Goal: Task Accomplishment & Management: Use online tool/utility

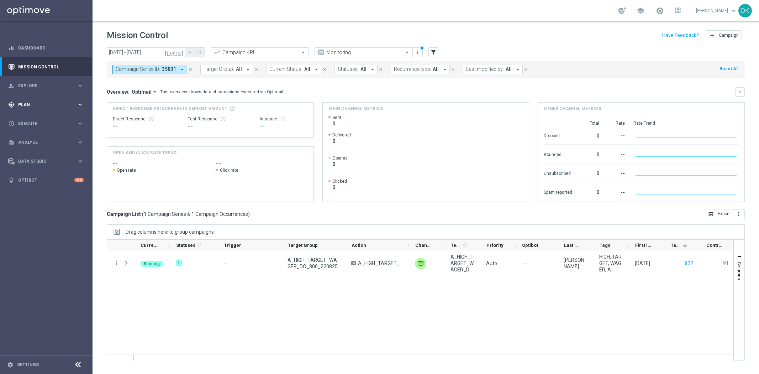
drag, startPoint x: 0, startPoint y: 0, endPoint x: 49, endPoint y: 104, distance: 114.9
click at [49, 104] on span "Plan" at bounding box center [47, 104] width 59 height 4
click at [34, 117] on link "Target Groups" at bounding box center [47, 119] width 56 height 6
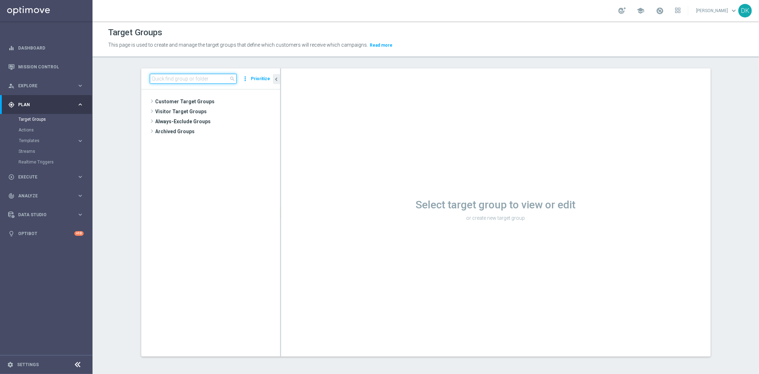
click at [202, 80] on input at bounding box center [193, 79] width 87 height 10
paste input "pl-sts-betapp://open_page?webViewPage=[URL][DOMAIN_NAME][DOMAIN_NAME]"
type input "pl-sts-betapp://open_page?webViewPage=[URL][DOMAIN_NAME][DOMAIN_NAME]"
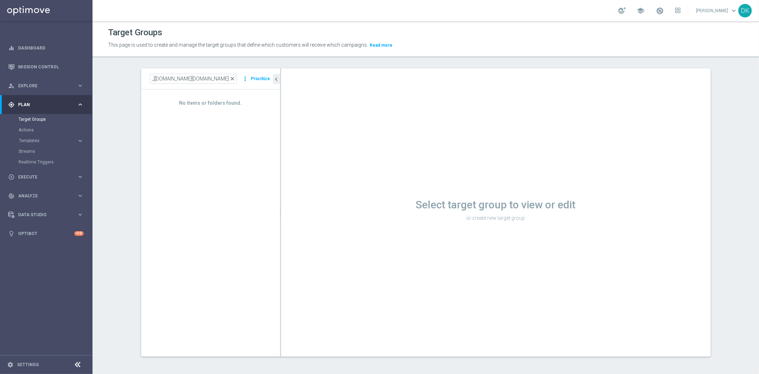
click at [231, 79] on span "close" at bounding box center [233, 79] width 6 height 6
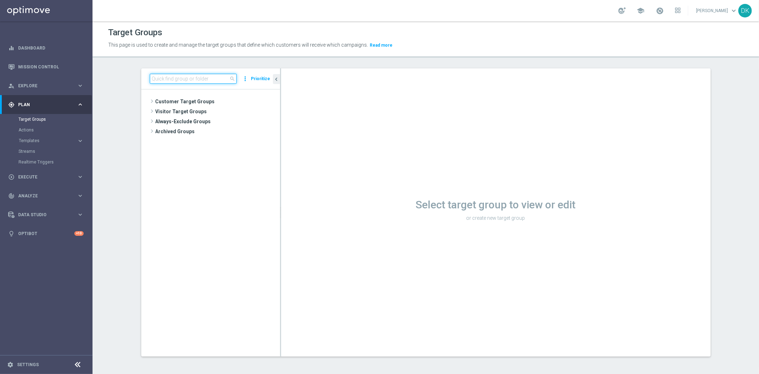
click at [167, 82] on input at bounding box center [193, 79] width 87 height 10
paste input "A_MED_TARGET_WAGER_DO_200_220825"
type input "A_MED_TARGET_WAGER_DO_200_220825"
click at [248, 122] on icon "library_add" at bounding box center [250, 122] width 6 height 6
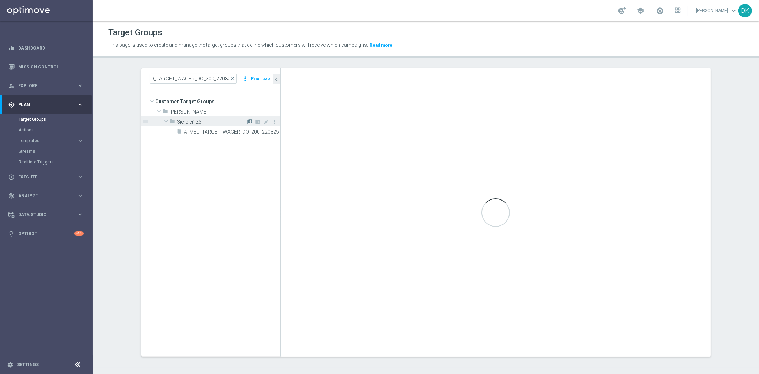
scroll to position [0, 0]
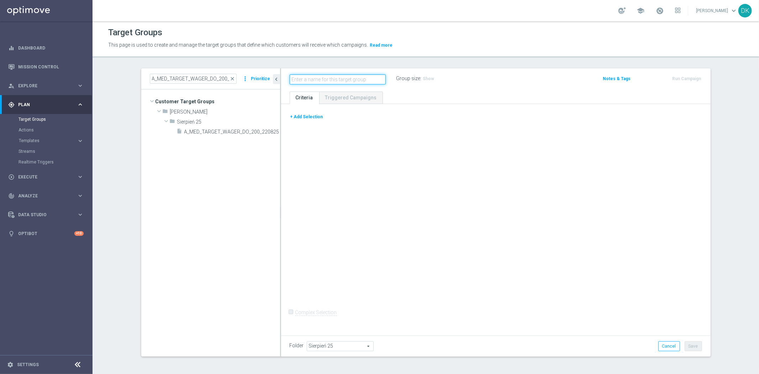
paste input "A_MED_TARGET_WAGER_DO_200_220825"
type input "A_MED_TARGET_WAGER_DO_200_220825_PUSH"
click at [313, 116] on button "+ Add Selection" at bounding box center [307, 117] width 34 height 8
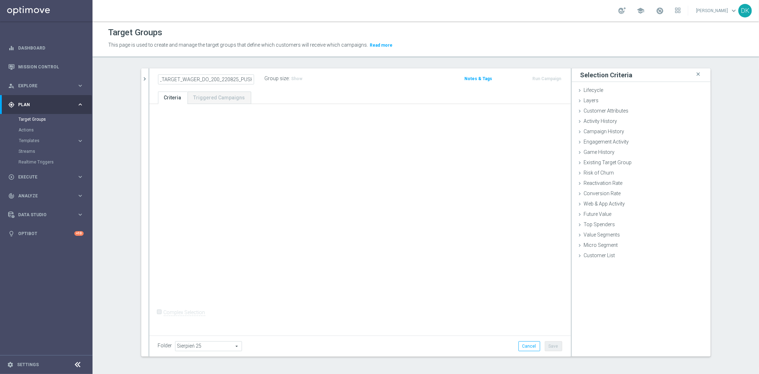
scroll to position [0, 0]
click at [620, 110] on span "Customer Attributes" at bounding box center [606, 111] width 45 height 6
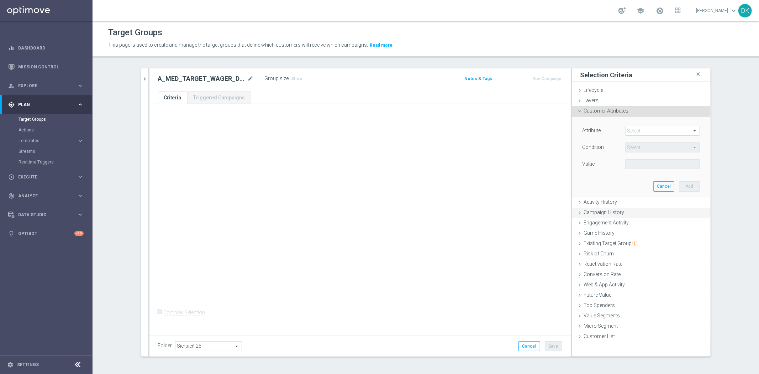
click at [611, 211] on span "Campaign History" at bounding box center [604, 212] width 41 height 6
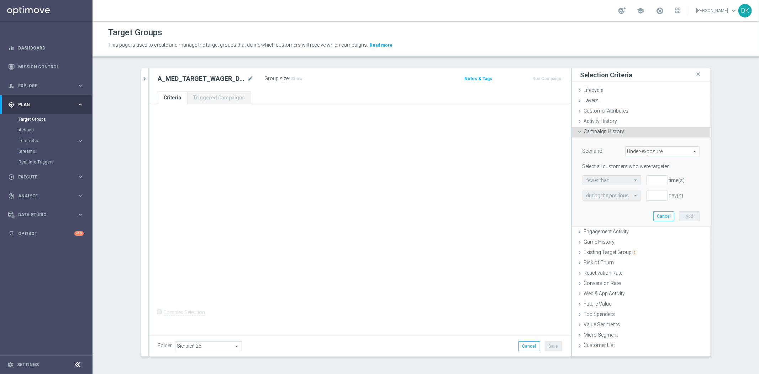
click at [639, 151] on span "Under-exposure" at bounding box center [663, 151] width 74 height 9
click at [641, 197] on span "Custom" at bounding box center [662, 199] width 67 height 6
type input "Custom"
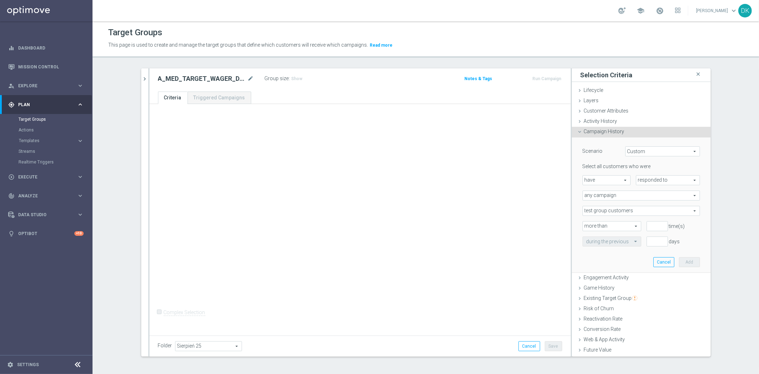
click at [638, 180] on span "responded to" at bounding box center [667, 179] width 63 height 9
click at [642, 200] on span "been targeted with" at bounding box center [668, 200] width 56 height 6
type input "been targeted with"
click at [605, 196] on span "any campaign" at bounding box center [641, 195] width 117 height 9
click at [603, 225] on span "one or more actions" at bounding box center [641, 224] width 110 height 6
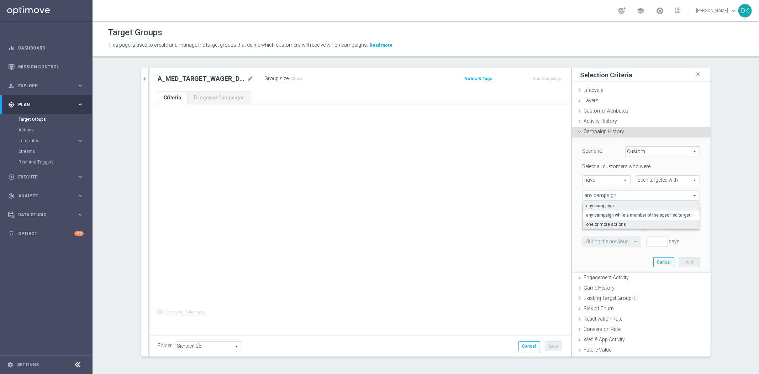
type input "one or more actions"
click at [609, 211] on span at bounding box center [641, 210] width 117 height 9
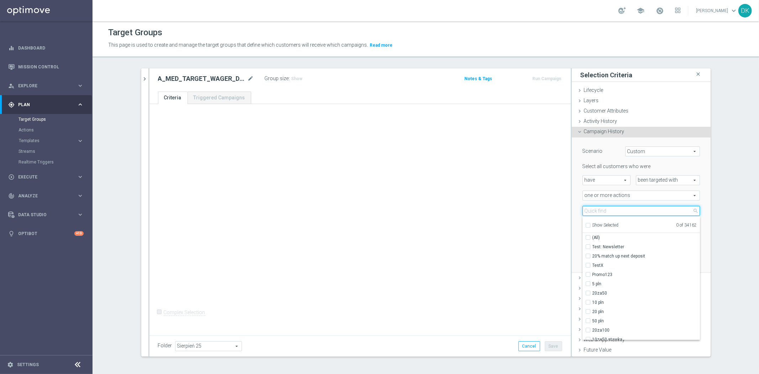
click at [609, 211] on input "search" at bounding box center [640, 211] width 117 height 10
paste input "A_MED_TARGET_WAGER_DO_200_220825"
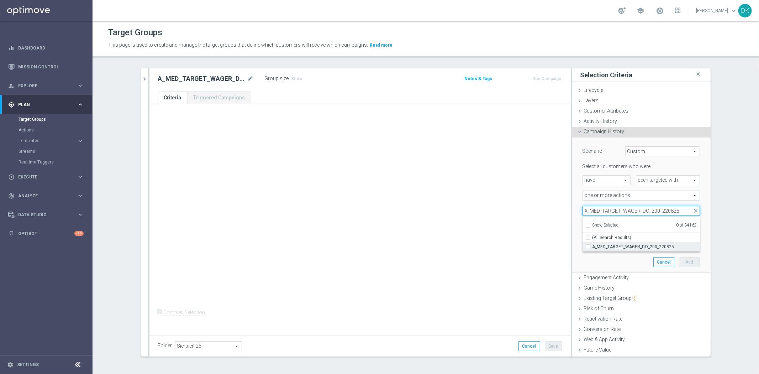
type input "A_MED_TARGET_WAGER_DO_200_220825"
click at [582, 248] on div "A_MED_TARGET_WAGER_DO_200_220825" at bounding box center [640, 246] width 117 height 9
click at [592, 247] on label "A_MED_TARGET_WAGER_DO_200_220825" at bounding box center [645, 246] width 107 height 9
click at [588, 247] on input "A_MED_TARGET_WAGER_DO_200_220825" at bounding box center [590, 246] width 5 height 5
checkbox input "true"
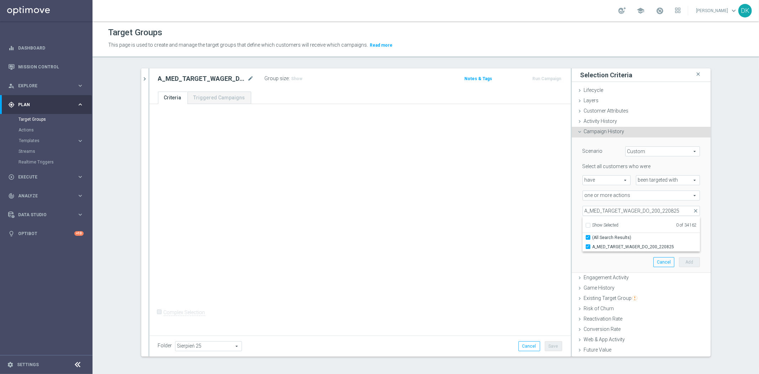
type input "A_MED_TARGET_WAGER_DO_200_220825"
checkbox input "true"
click at [525, 241] on div "+ Add Selection Complex Selection Invalid Expression" at bounding box center [359, 218] width 421 height 229
click at [647, 226] on input "number" at bounding box center [657, 226] width 21 height 10
type input "0"
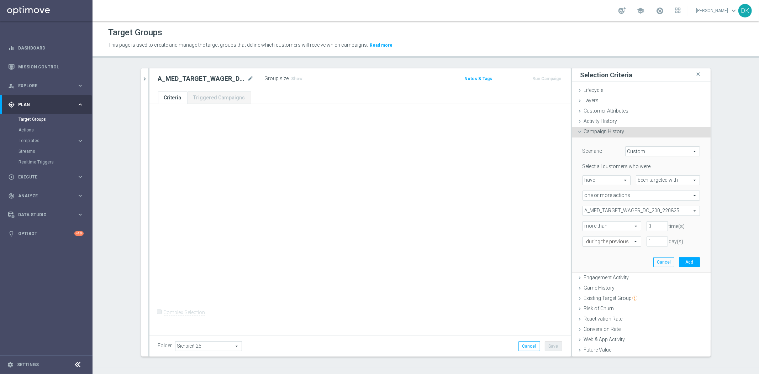
click at [596, 244] on div "during the previous" at bounding box center [611, 241] width 59 height 10
click at [613, 314] on div "in this range" at bounding box center [611, 312] width 51 height 11
click at [686, 261] on button "[DATE]" at bounding box center [689, 257] width 21 height 11
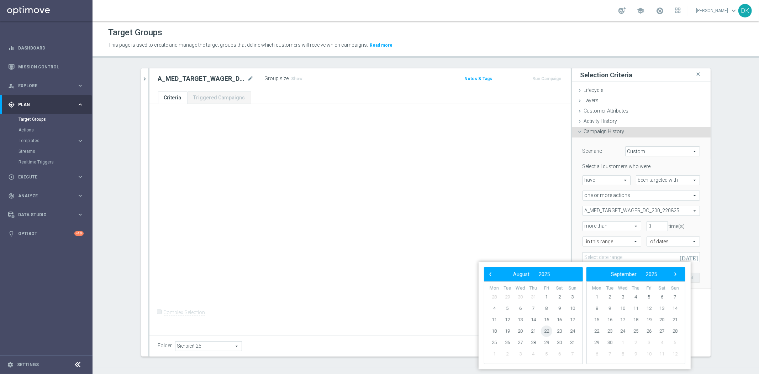
click at [544, 328] on span "22" at bounding box center [546, 330] width 11 height 11
click at [574, 332] on span "24" at bounding box center [572, 330] width 11 height 11
type input "[DATE] - [DATE]"
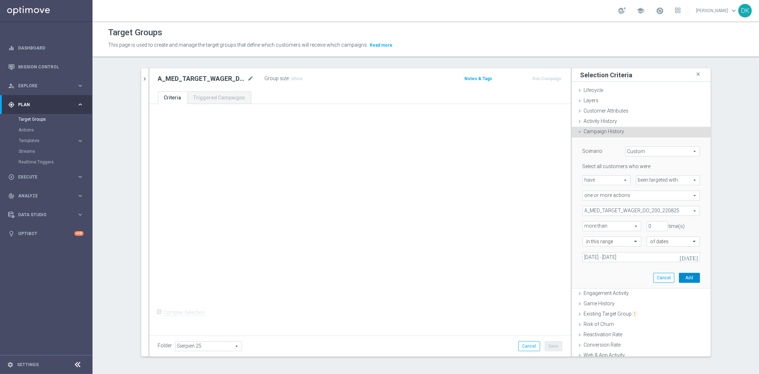
click at [685, 277] on button "Add" at bounding box center [689, 278] width 21 height 10
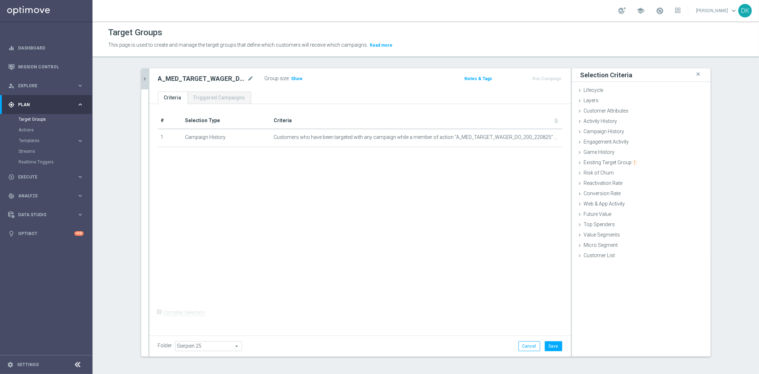
click at [142, 74] on button "chevron_right" at bounding box center [144, 78] width 7 height 21
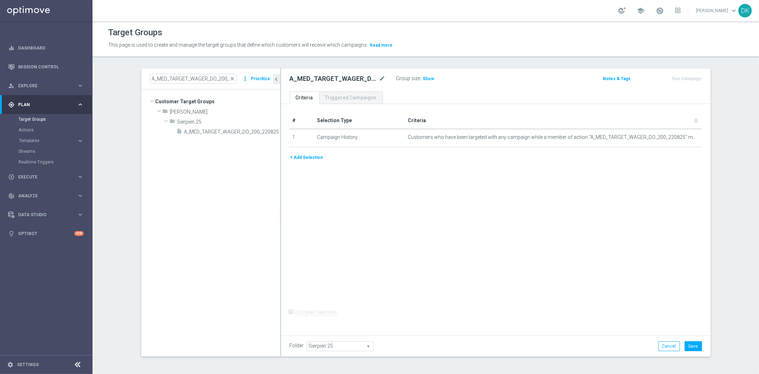
click at [303, 154] on button "+ Add Selection" at bounding box center [307, 157] width 34 height 8
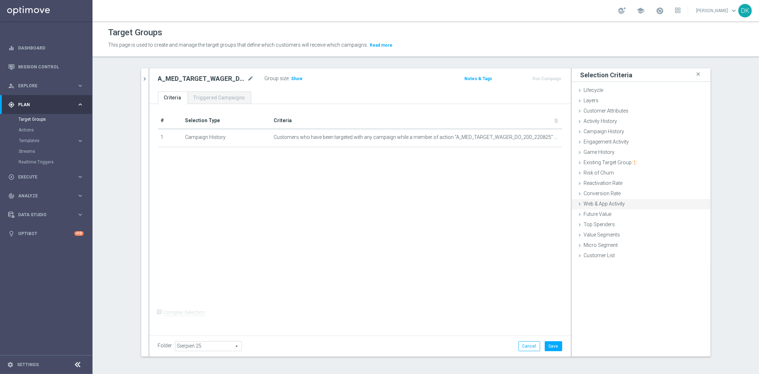
click at [608, 204] on span "Web & App Activity" at bounding box center [604, 204] width 41 height 6
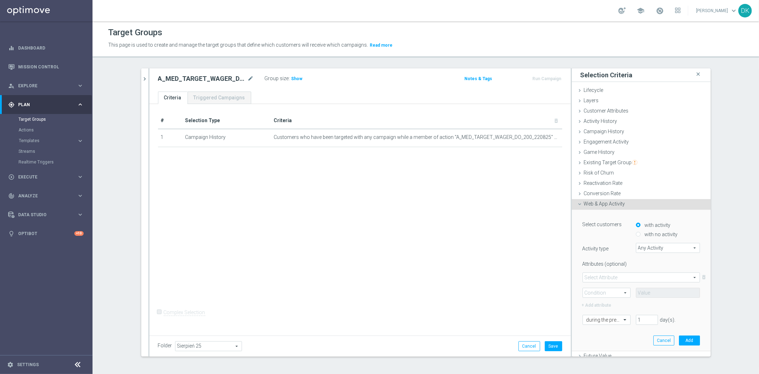
click at [636, 234] on input "with no activity" at bounding box center [638, 234] width 5 height 5
radio input "true"
click at [651, 250] on span "Any Activity" at bounding box center [667, 247] width 63 height 9
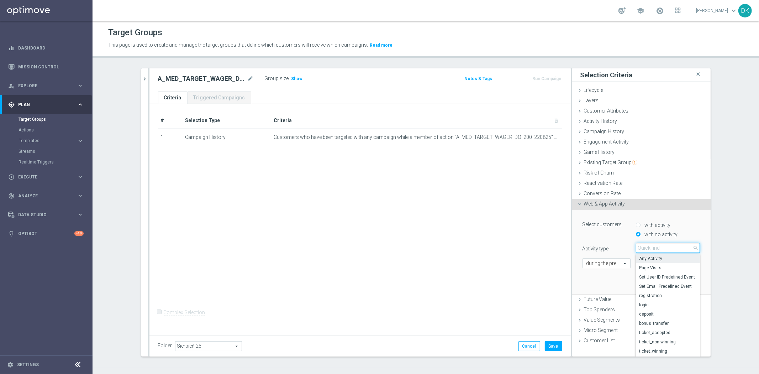
click at [651, 250] on input "search" at bounding box center [668, 248] width 64 height 10
type input "op"
click at [658, 254] on label "campaign_opt_in" at bounding box center [668, 258] width 64 height 9
type input "campaign_opt_in"
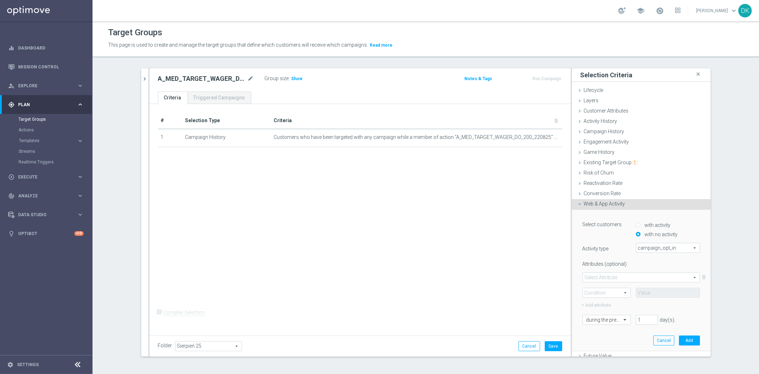
click at [620, 278] on span at bounding box center [641, 277] width 117 height 9
click at [615, 289] on span "campaign_id" at bounding box center [641, 288] width 110 height 6
type input "campaign_id"
click at [615, 289] on span at bounding box center [606, 292] width 47 height 9
click at [612, 299] on label "=" at bounding box center [606, 302] width 47 height 9
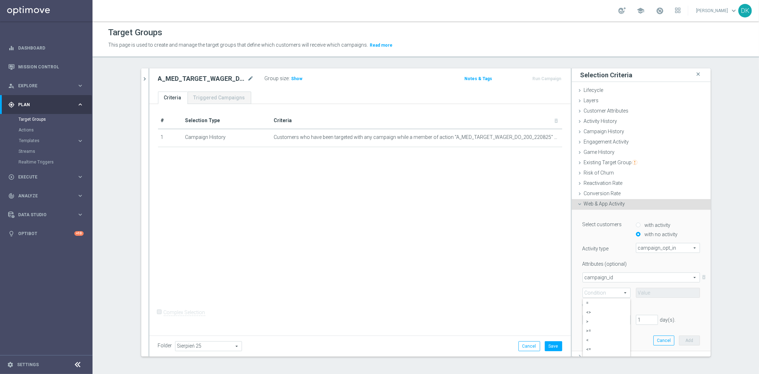
type input "="
click at [655, 291] on input at bounding box center [668, 293] width 64 height 10
paste input "170442"
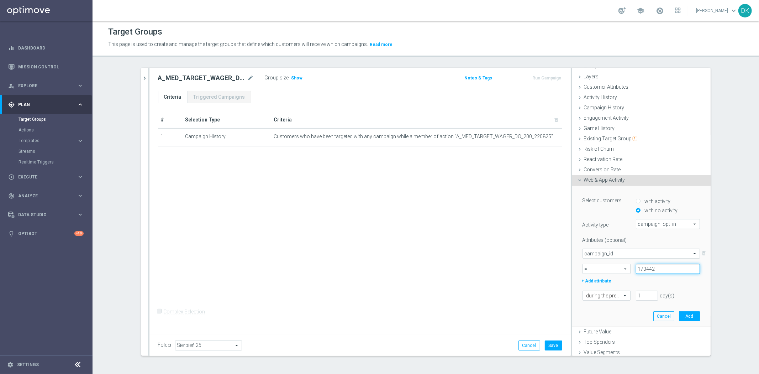
scroll to position [45, 0]
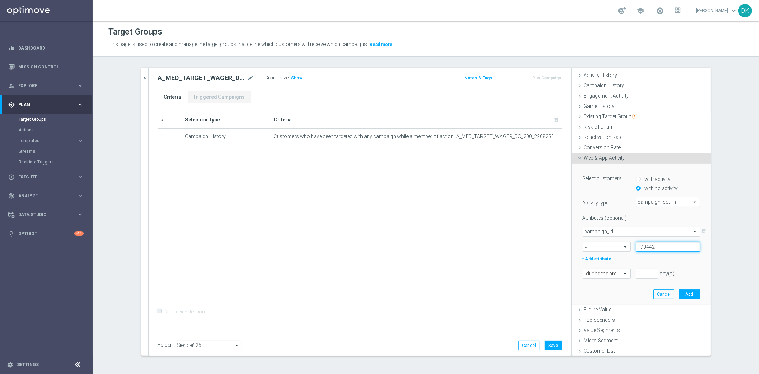
type input "170442"
click at [621, 274] on span at bounding box center [625, 273] width 9 height 6
click at [602, 352] on div "in this range" at bounding box center [606, 356] width 40 height 11
click at [688, 290] on icon "[DATE]" at bounding box center [689, 288] width 19 height 6
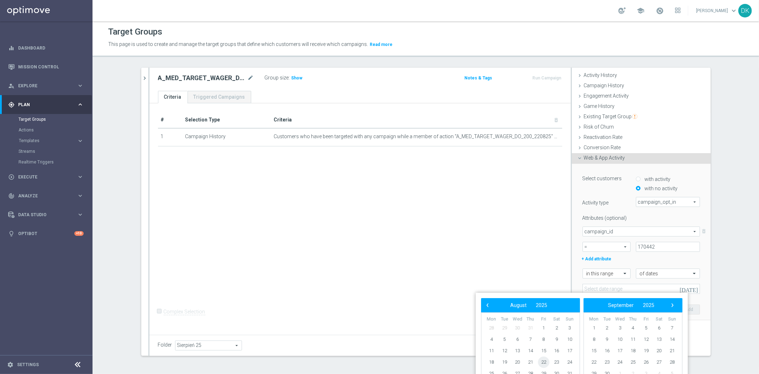
click at [543, 360] on span "22" at bounding box center [543, 361] width 11 height 11
click at [569, 364] on span "24" at bounding box center [569, 361] width 11 height 11
type input "[DATE] - [DATE]"
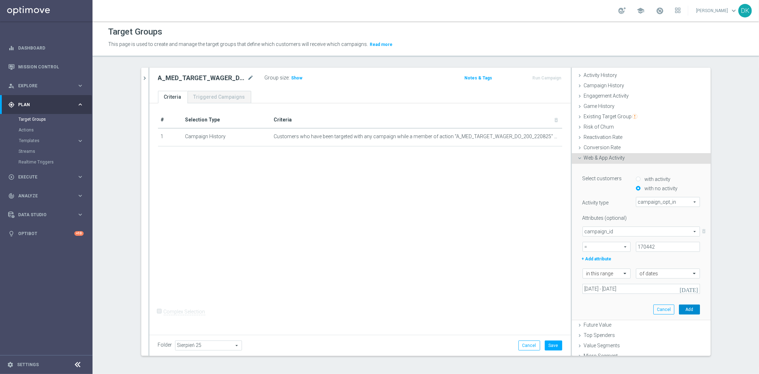
click at [682, 308] on button "Add" at bounding box center [689, 309] width 21 height 10
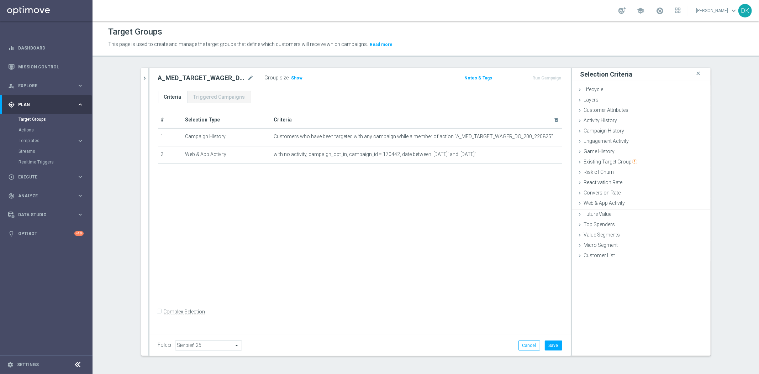
scroll to position [0, 0]
click at [142, 76] on icon "chevron_right" at bounding box center [145, 78] width 7 height 7
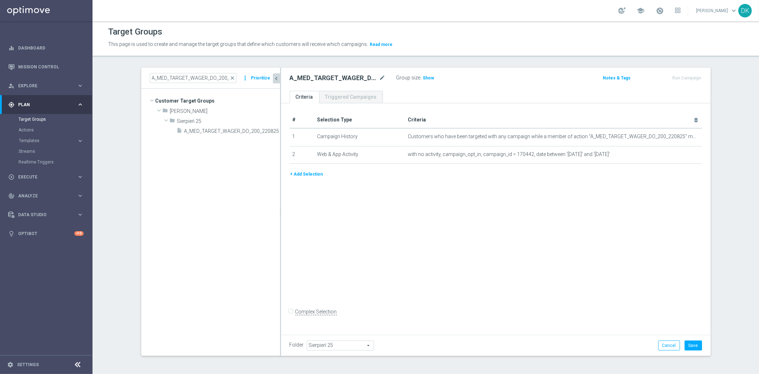
click at [307, 171] on button "+ Add Selection" at bounding box center [307, 174] width 34 height 8
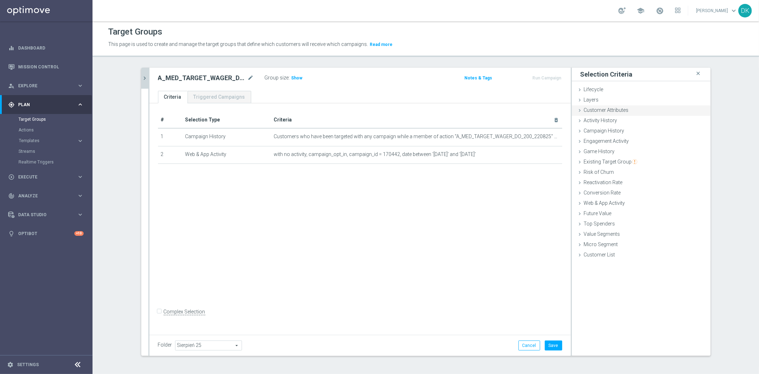
click at [616, 112] on div "Customer Attributes done" at bounding box center [641, 110] width 139 height 11
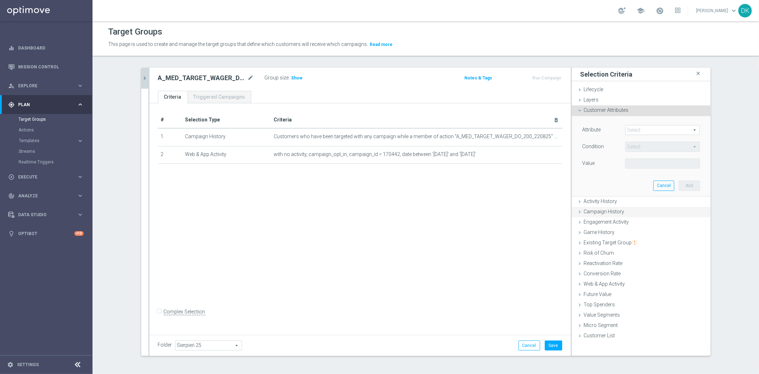
click at [632, 127] on span at bounding box center [663, 129] width 74 height 9
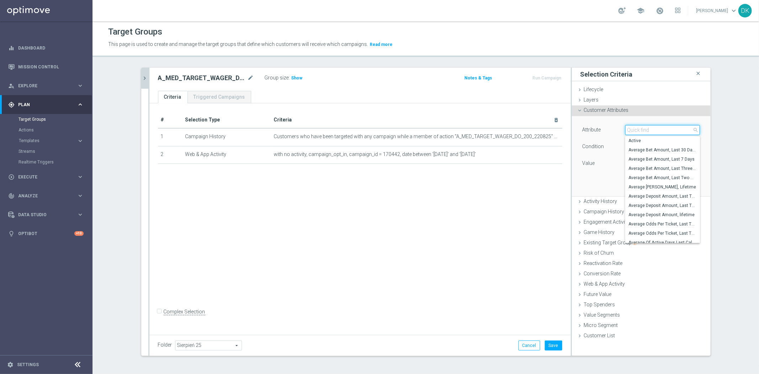
click at [633, 127] on input "search" at bounding box center [662, 130] width 75 height 10
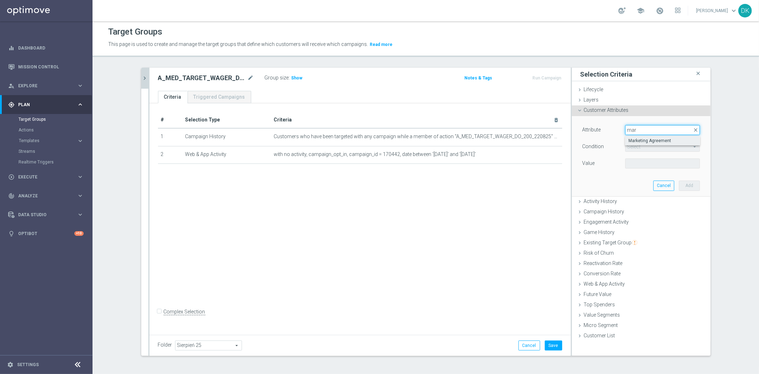
type input "mar"
click at [648, 140] on span "Marketing Agreement" at bounding box center [663, 141] width 68 height 6
type input "Marketing Agreement"
type input "Equals"
click at [656, 165] on span at bounding box center [663, 163] width 74 height 9
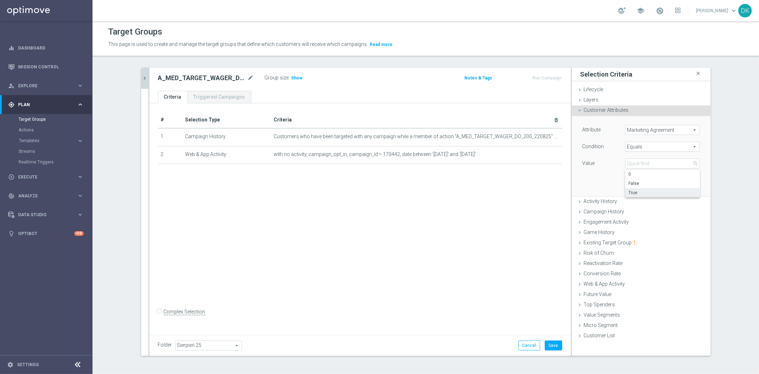
click at [652, 191] on span "True" at bounding box center [663, 193] width 68 height 6
type input "True"
click at [684, 184] on button "Add" at bounding box center [689, 185] width 21 height 10
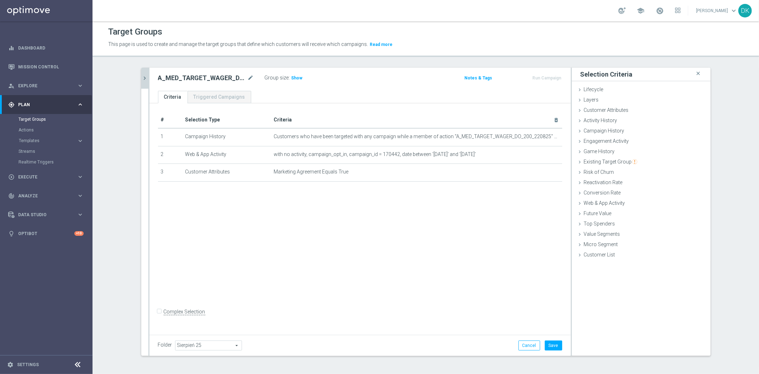
click at [365, 241] on div "# Selection Type Criteria delete_forever 1 Campaign History Customers who have …" at bounding box center [359, 217] width 421 height 229
click at [549, 343] on button "Save" at bounding box center [553, 345] width 17 height 10
click at [143, 77] on icon "chevron_right" at bounding box center [145, 78] width 7 height 7
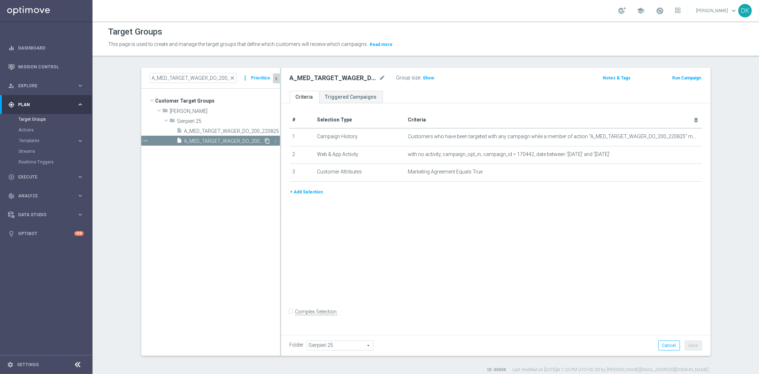
click at [265, 142] on icon "content_copy" at bounding box center [268, 141] width 6 height 6
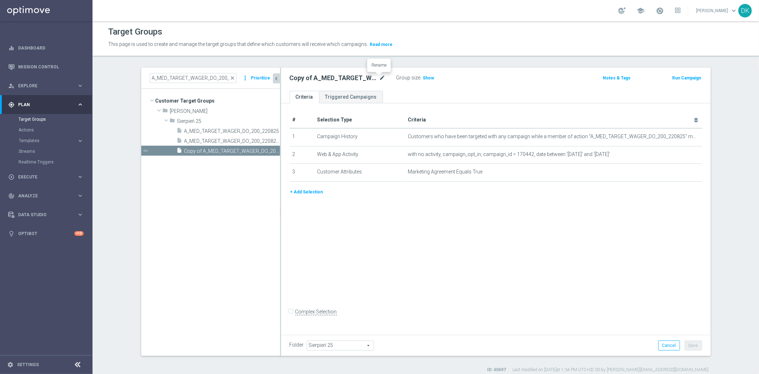
click at [380, 78] on icon "mode_edit" at bounding box center [382, 78] width 6 height 9
type input "A_HIGH_TARGET_WAGER_DO_800_220825_PUSH"
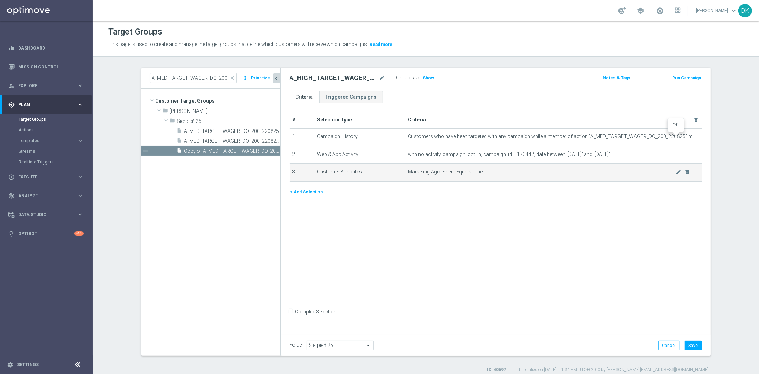
drag, startPoint x: 675, startPoint y: 137, endPoint x: 628, endPoint y: 172, distance: 58.7
click at [0, 0] on icon "mode_edit" at bounding box center [0, 0] width 0 height 0
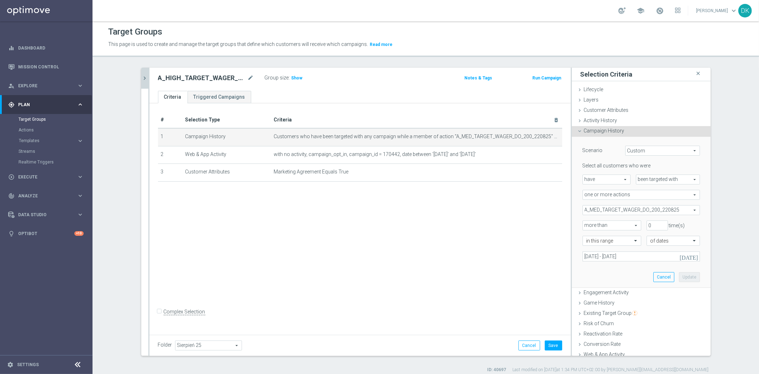
click at [610, 212] on span "A_MED_TARGET_WAGER_DO_200_220825" at bounding box center [641, 209] width 117 height 9
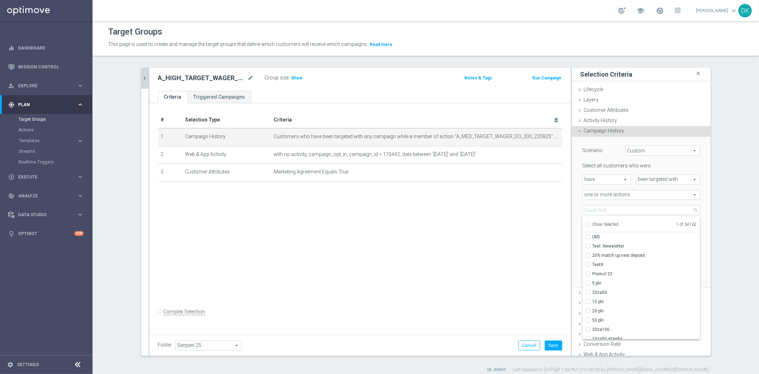
click at [592, 222] on label "Show Selected" at bounding box center [605, 225] width 26 height 6
click at [586, 223] on input "Show Selected" at bounding box center [587, 225] width 5 height 5
checkbox input "true"
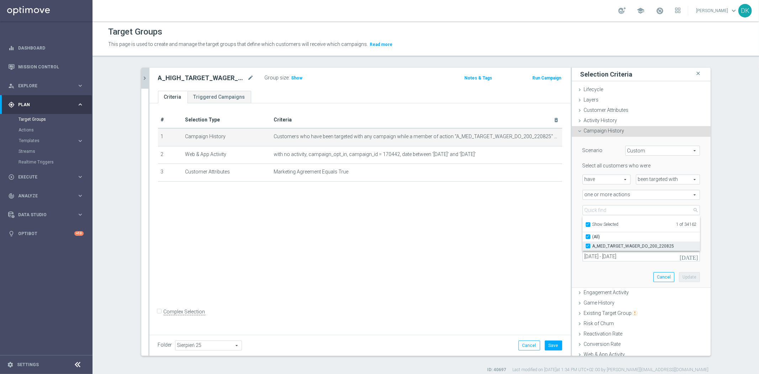
click at [588, 244] on input "A_MED_TARGET_WAGER_DO_200_220825" at bounding box center [590, 245] width 5 height 5
checkbox input "false"
type input "Select Action"
checkbox input "false"
click at [585, 223] on input "Show Selected" at bounding box center [587, 225] width 5 height 5
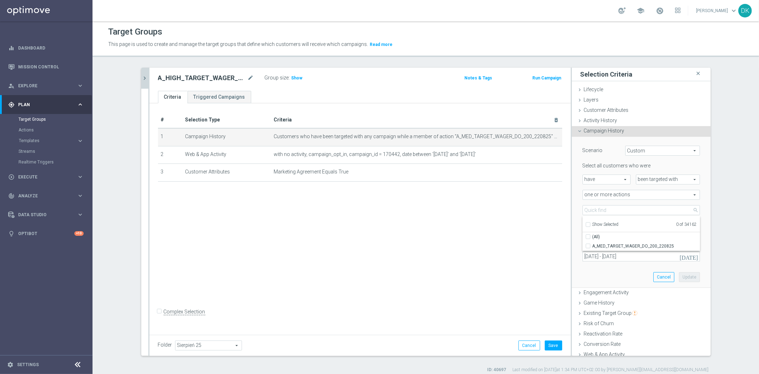
checkbox input "false"
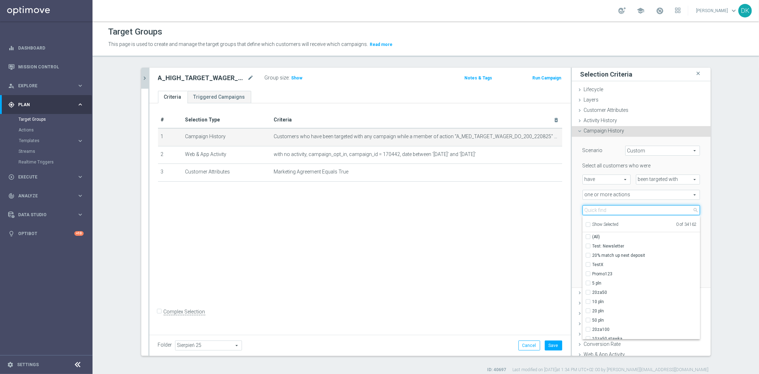
click at [602, 206] on input "search" at bounding box center [640, 210] width 117 height 10
paste input "A_HIGH_TARGET_WAGER_DO_800_220825"
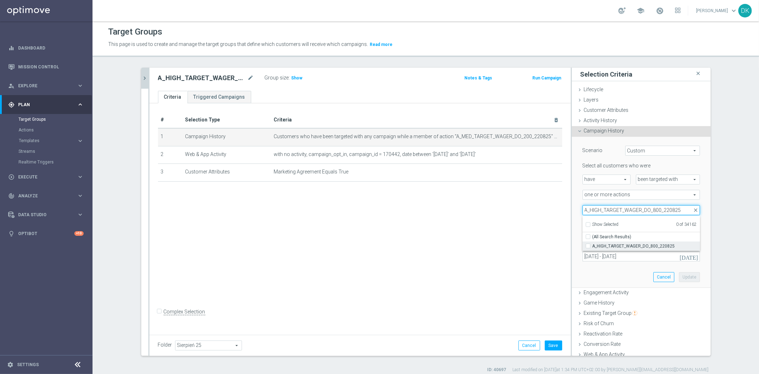
type input "A_HIGH_TARGET_WAGER_DO_800_220825"
click at [592, 245] on label "A_HIGH_TARGET_WAGER_DO_800_220825" at bounding box center [645, 245] width 107 height 9
click at [588, 245] on input "A_HIGH_TARGET_WAGER_DO_800_220825" at bounding box center [590, 245] width 5 height 5
checkbox input "true"
type input "A_HIGH_TARGET_WAGER_DO_800_220825"
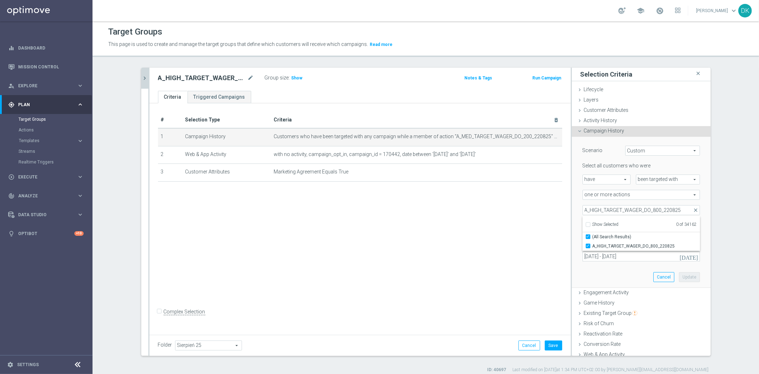
checkbox input "true"
click at [506, 246] on div "# Selection Type Criteria delete_forever 1 Campaign History Customers who have …" at bounding box center [359, 217] width 421 height 229
click at [680, 276] on button "Update" at bounding box center [689, 277] width 21 height 10
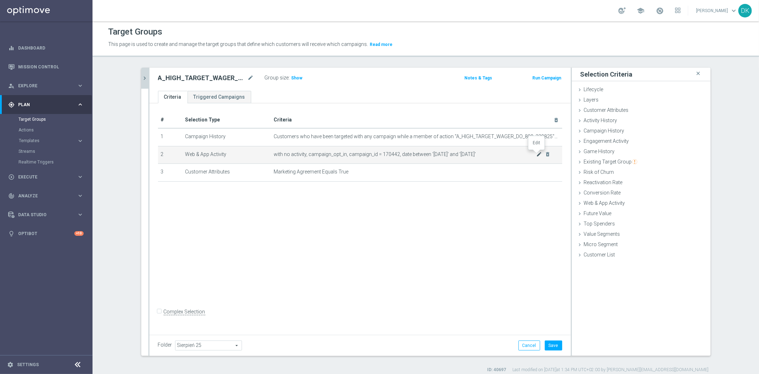
click at [536, 155] on icon "mode_edit" at bounding box center [539, 154] width 6 height 6
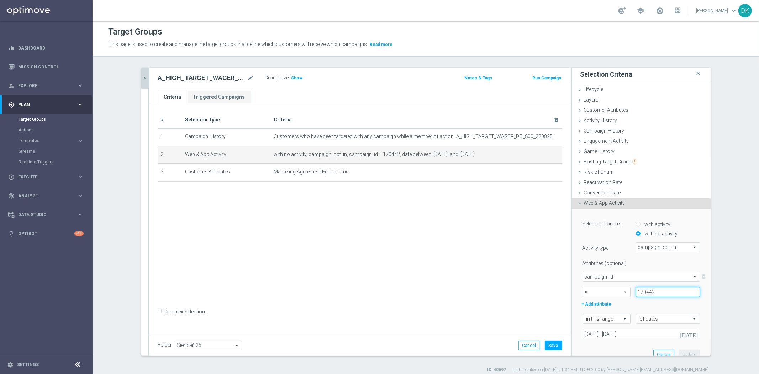
click at [671, 294] on input "170442" at bounding box center [668, 292] width 64 height 10
paste input "3"
type input "170443"
click at [679, 351] on button "Update" at bounding box center [689, 354] width 21 height 10
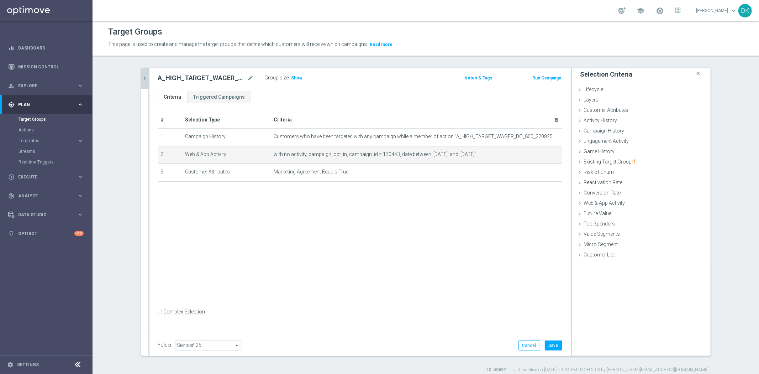
click at [434, 251] on div "# Selection Type Criteria delete_forever 1 Campaign History Customers who have …" at bounding box center [359, 217] width 421 height 229
click at [550, 342] on button "Save" at bounding box center [553, 345] width 17 height 10
click at [143, 83] on button "chevron_right" at bounding box center [144, 78] width 7 height 21
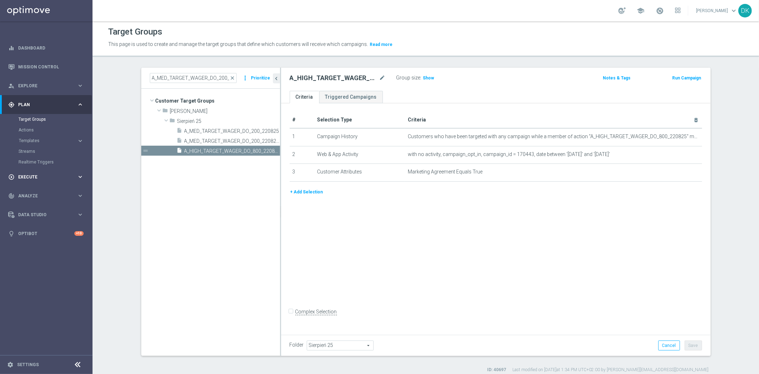
click at [41, 181] on div "play_circle_outline Execute keyboard_arrow_right" at bounding box center [46, 176] width 92 height 19
click at [44, 140] on link "Campaign Builder" at bounding box center [47, 138] width 56 height 6
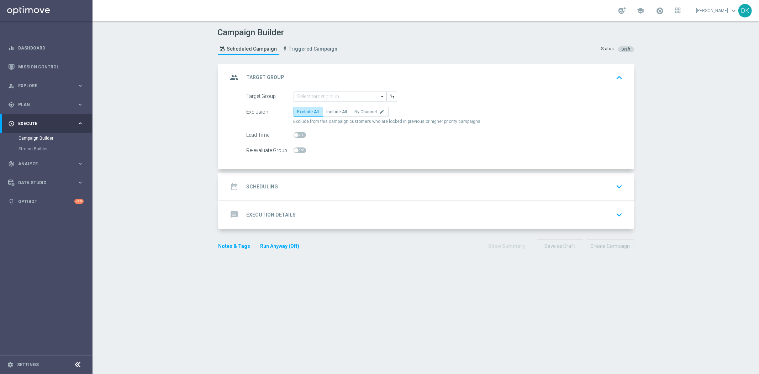
click at [162, 208] on div "Campaign Builder Scheduled Campaign Triggered Campaign Status: Draft group Targ…" at bounding box center [426, 197] width 666 height 352
click at [320, 99] on input at bounding box center [340, 96] width 93 height 10
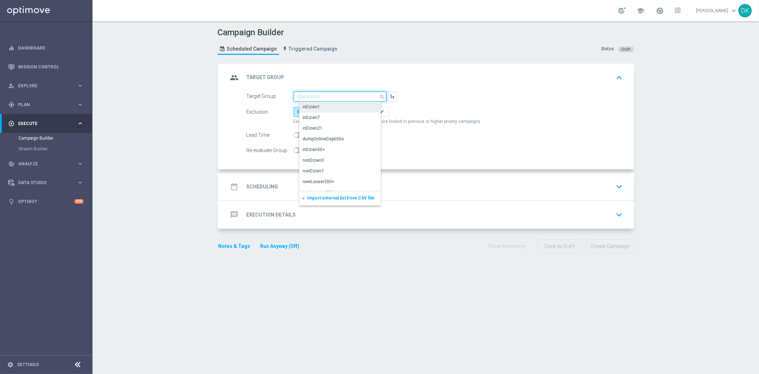
paste input "A_MED_TARGET_WAGER_DO_200_220825_PUSH"
click at [326, 109] on div "A_MED_TARGET_WAGER_DO_200_220825_PUSH" at bounding box center [346, 110] width 86 height 13
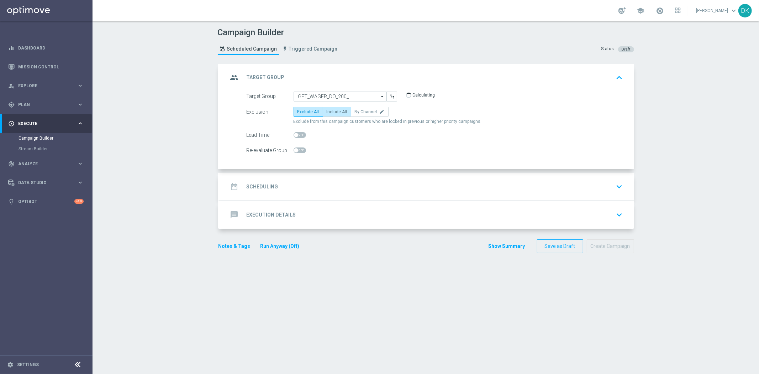
type input "A_MED_TARGET_WAGER_DO_200_220825_PUSH"
click at [337, 114] on label "Include All" at bounding box center [337, 112] width 28 height 10
click at [331, 114] on input "Include All" at bounding box center [329, 113] width 5 height 5
radio input "true"
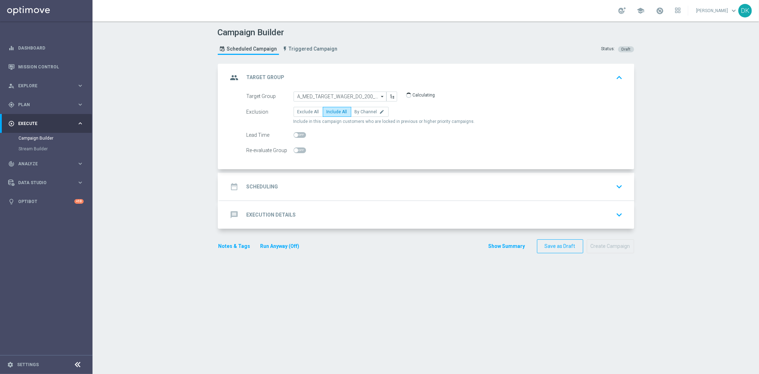
click at [296, 150] on span at bounding box center [300, 150] width 12 height 6
click at [296, 150] on input "checkbox" at bounding box center [300, 150] width 12 height 6
checkbox input "true"
click at [301, 182] on div "date_range Scheduling keyboard_arrow_down" at bounding box center [426, 187] width 397 height 14
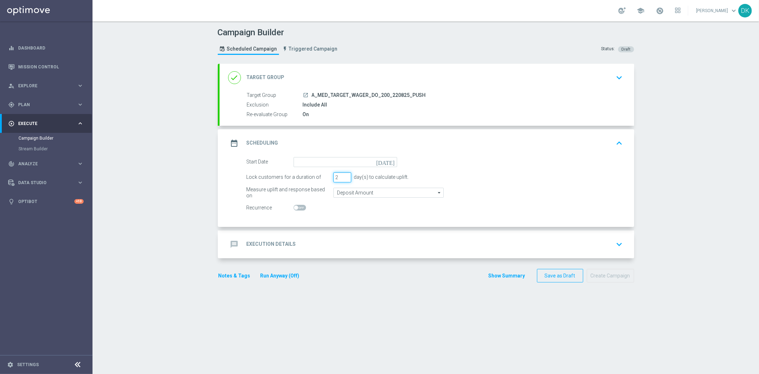
click at [343, 179] on input "2" at bounding box center [342, 177] width 18 height 10
type input "1"
click at [343, 179] on input "1" at bounding box center [342, 177] width 18 height 10
click at [353, 163] on input at bounding box center [346, 162] width 104 height 10
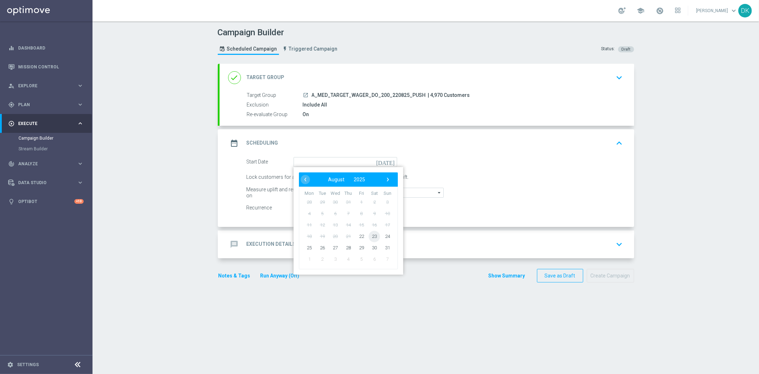
click at [370, 236] on span "23" at bounding box center [374, 235] width 11 height 11
type input "[DATE]"
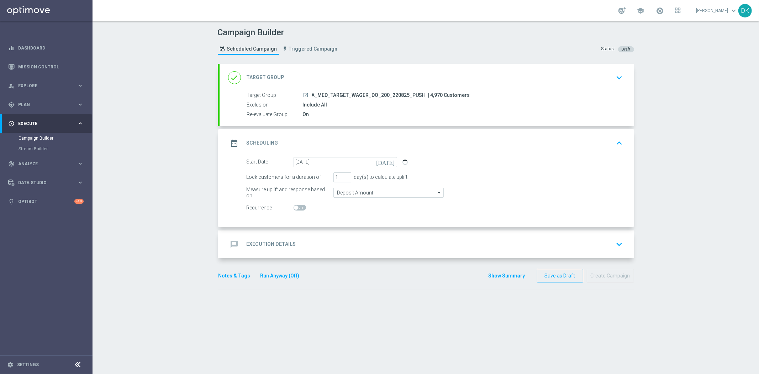
click at [360, 246] on div "message Execution Details keyboard_arrow_down" at bounding box center [426, 244] width 397 height 14
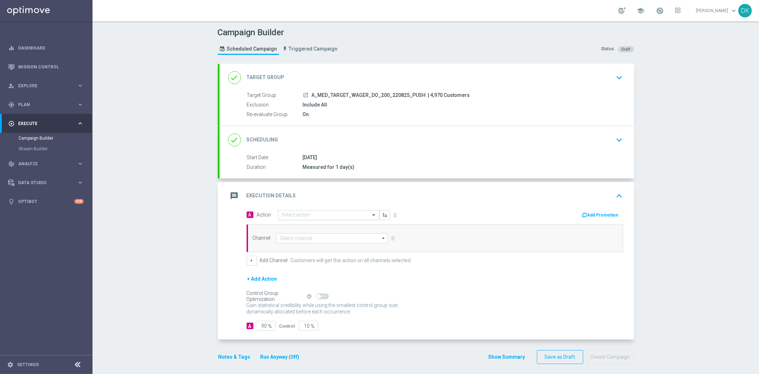
click at [301, 218] on div "Select action" at bounding box center [328, 215] width 101 height 10
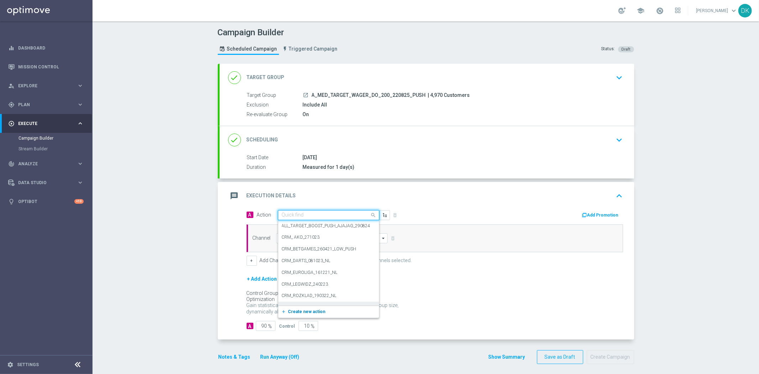
click at [307, 309] on span "Create new action" at bounding box center [306, 311] width 37 height 5
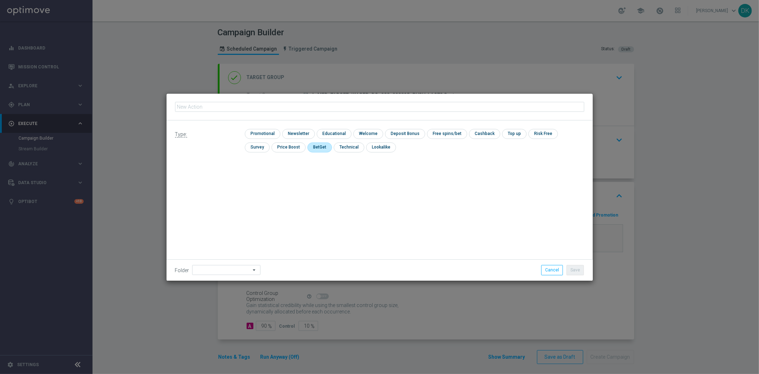
type input "A_MED_TARGET_WAGER_DO_200_220825_PUSH"
click at [270, 135] on input "checkbox" at bounding box center [262, 134] width 34 height 10
checkbox input "true"
click at [578, 268] on button "Save" at bounding box center [574, 270] width 17 height 10
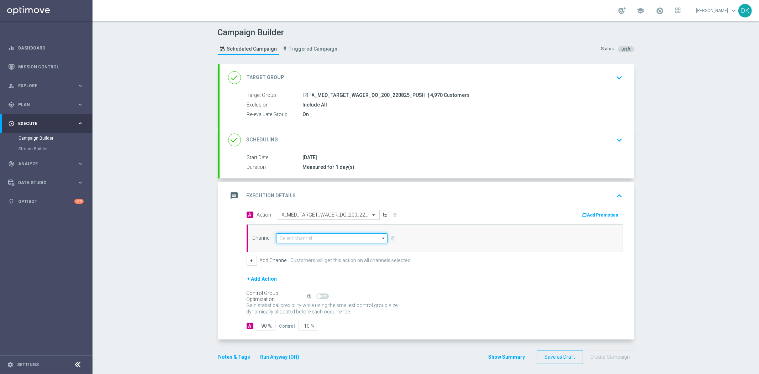
click at [332, 235] on input at bounding box center [332, 238] width 112 height 10
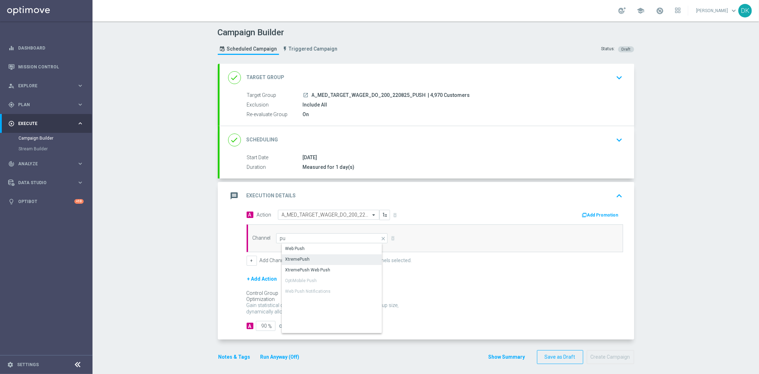
click at [311, 259] on div "XtremePush" at bounding box center [338, 259] width 112 height 10
type input "XtremePush"
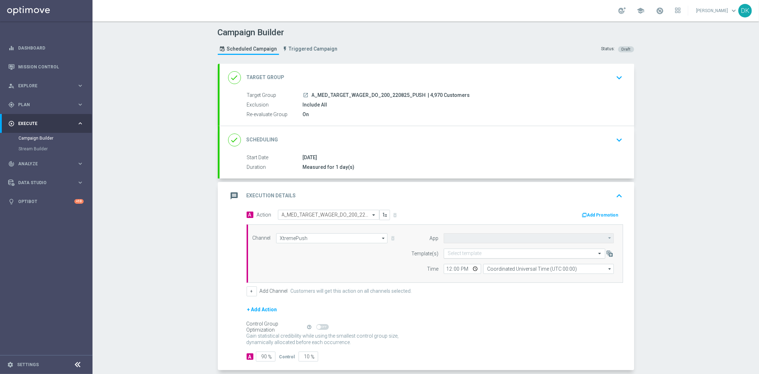
type input "STS_PL"
click at [465, 257] on div "Select template" at bounding box center [525, 253] width 162 height 10
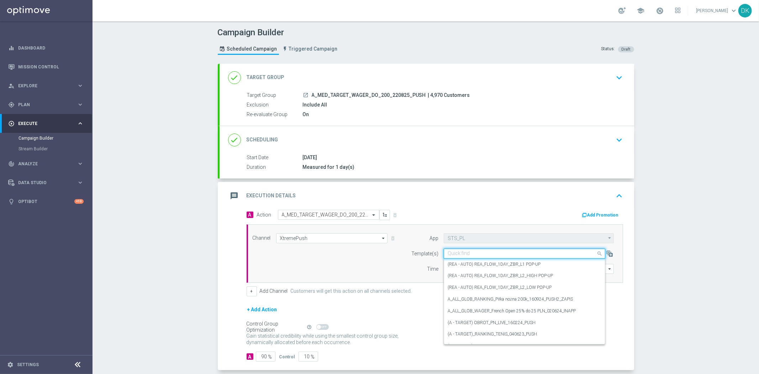
paste input "A_MED_TARGET_WAGER_DO_200_220825_PUSH"
type input "A_MED_TARGET_WAGER_DO_200_220825_PUSH"
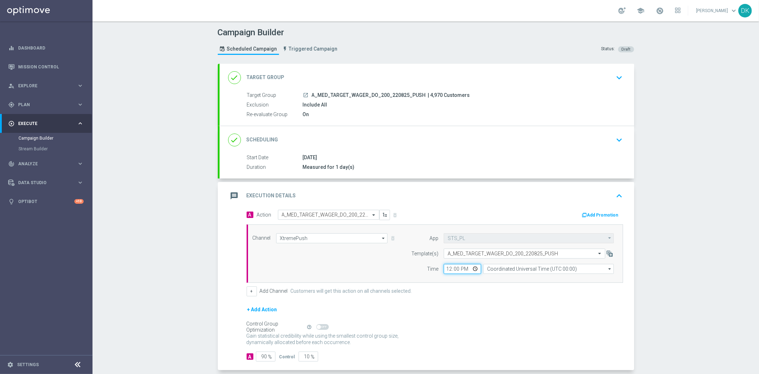
click at [444, 269] on input "12:00" at bounding box center [462, 269] width 37 height 10
type input "14:30"
click at [543, 269] on input "Coordinated Universal Time (UTC 00:00)" at bounding box center [548, 269] width 131 height 10
click at [535, 281] on div "Central European Time ([GEOGRAPHIC_DATA]) (UTC +02:00)" at bounding box center [551, 279] width 116 height 6
type input "Central European Time ([GEOGRAPHIC_DATA]) (UTC +02:00)"
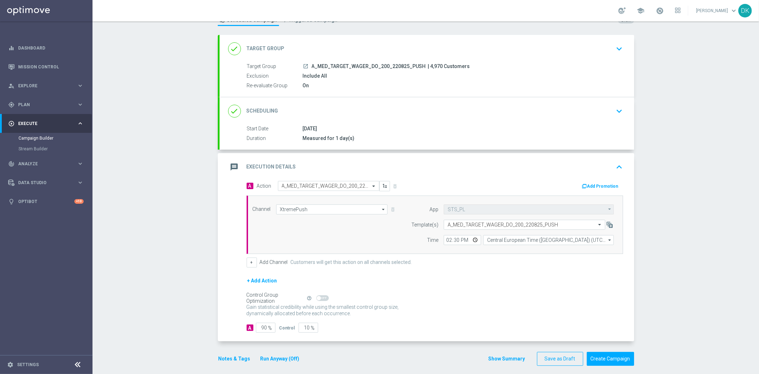
scroll to position [35, 0]
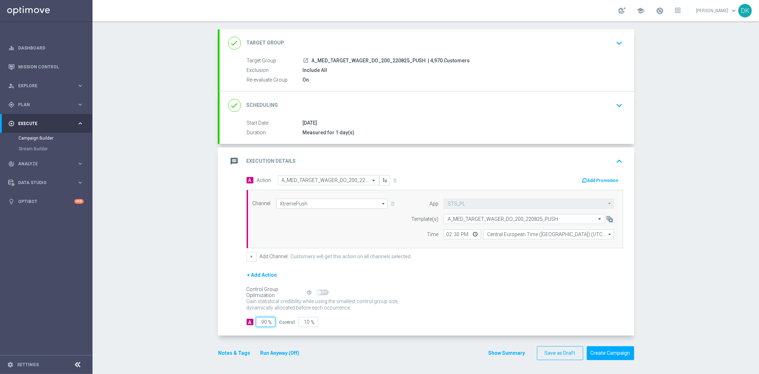
drag, startPoint x: 262, startPoint y: 324, endPoint x: 338, endPoint y: 323, distance: 76.9
click at [327, 323] on div "A 90 % Control 10 %" at bounding box center [435, 322] width 376 height 10
type input "98"
type input "2"
type input "98"
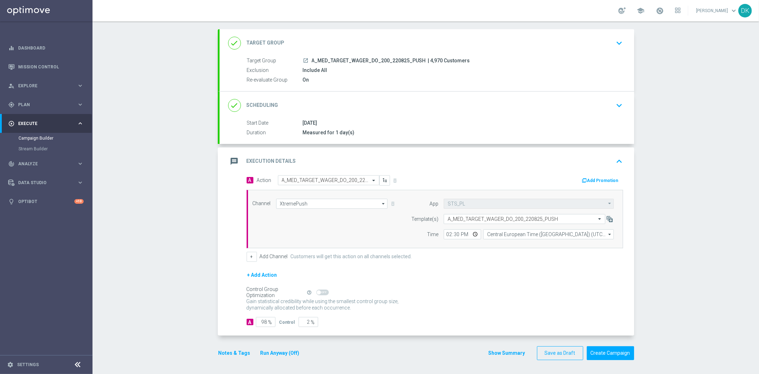
click at [488, 305] on div "Gain statistical credibility while using the smallest control group size, dynam…" at bounding box center [435, 304] width 376 height 17
click at [613, 354] on button "Create Campaign" at bounding box center [610, 353] width 47 height 14
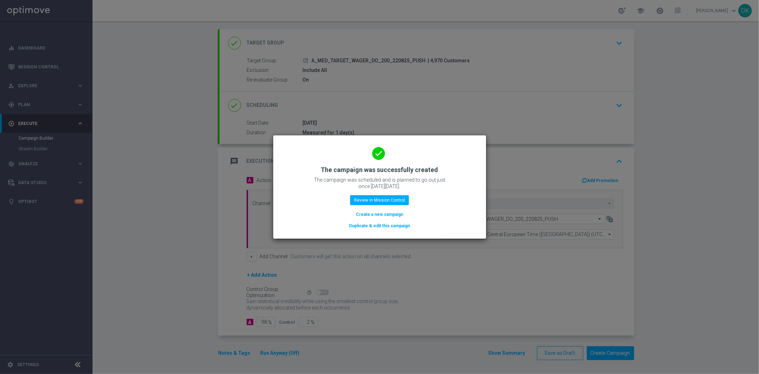
click at [391, 216] on button "Create a new campaign" at bounding box center [379, 214] width 49 height 8
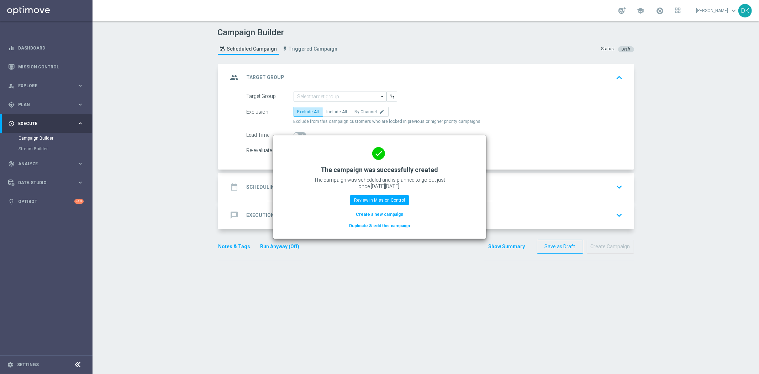
scroll to position [0, 0]
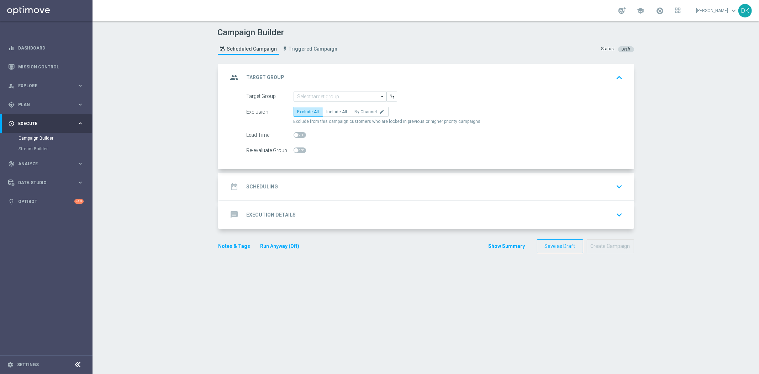
click at [338, 102] on form "Target Group arrow_drop_down Drag here to set row groups Drag here to set colum…" at bounding box center [435, 123] width 376 height 64
click at [341, 99] on input at bounding box center [340, 96] width 93 height 10
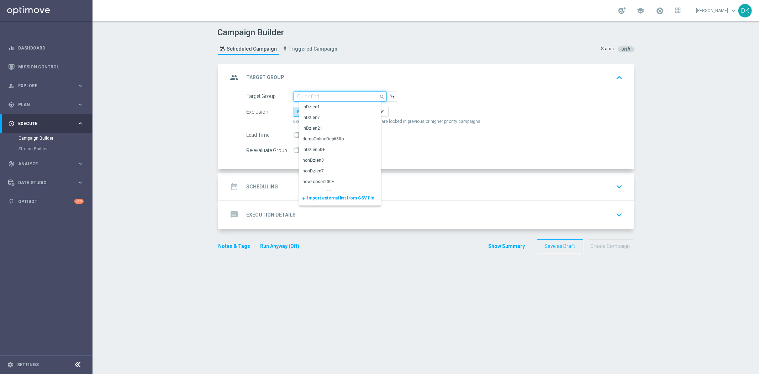
paste input "A_HIGH_TARGET_WAGER_DO_800_220825_PUSH"
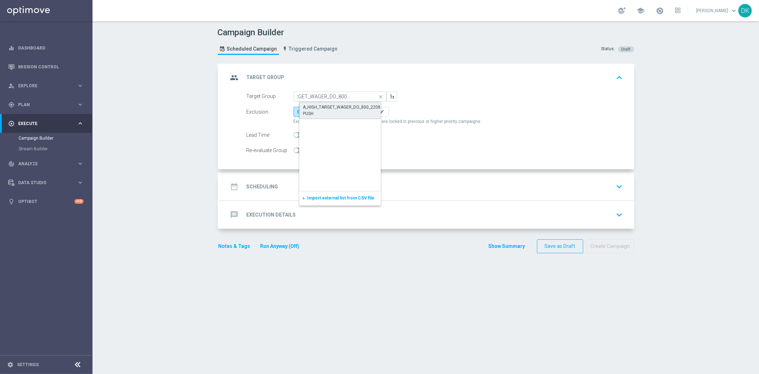
click at [332, 105] on div "A_HIGH_TARGET_WAGER_DO_800_220825_PUSH" at bounding box center [345, 110] width 85 height 13
type input "A_HIGH_TARGET_WAGER_DO_800_220825_PUSH"
click at [330, 107] on label "Include All" at bounding box center [337, 112] width 28 height 10
click at [330, 111] on input "Include All" at bounding box center [329, 113] width 5 height 5
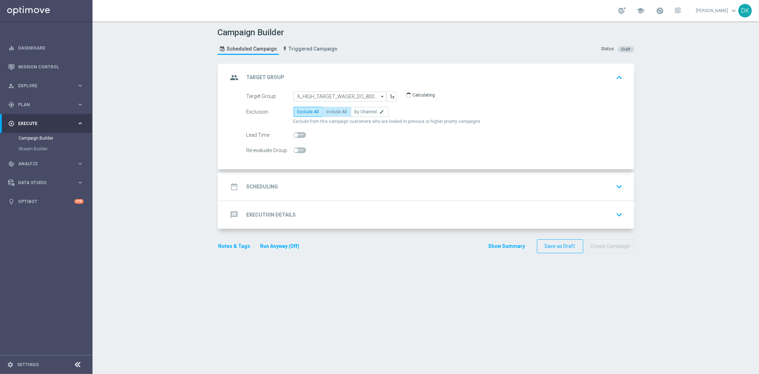
radio input "true"
click at [298, 147] on span at bounding box center [300, 150] width 12 height 6
click at [298, 147] on input "checkbox" at bounding box center [300, 150] width 12 height 6
checkbox input "true"
click at [281, 203] on div "message Execution Details keyboard_arrow_down" at bounding box center [427, 215] width 415 height 28
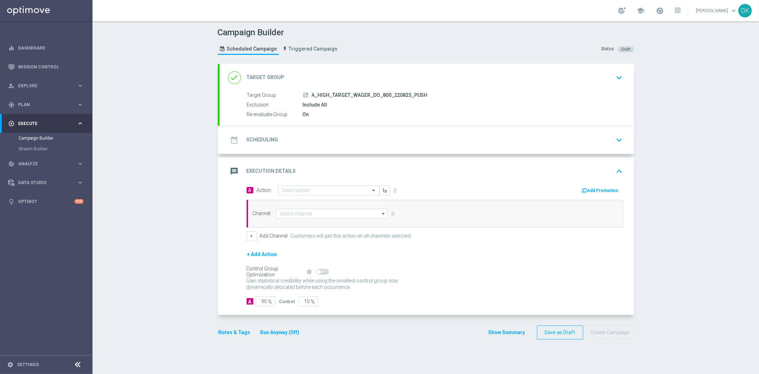
click at [279, 148] on div "date_range Scheduling keyboard_arrow_down" at bounding box center [427, 140] width 415 height 28
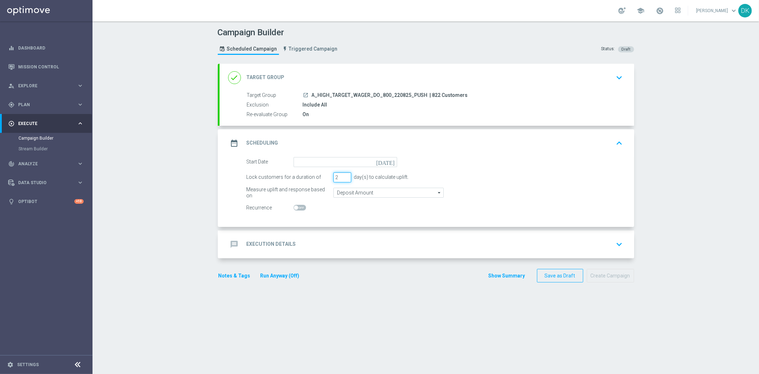
click at [344, 178] on input "2" at bounding box center [342, 177] width 18 height 10
type input "1"
click at [344, 178] on input "1" at bounding box center [342, 177] width 18 height 10
click at [353, 163] on input at bounding box center [346, 162] width 104 height 10
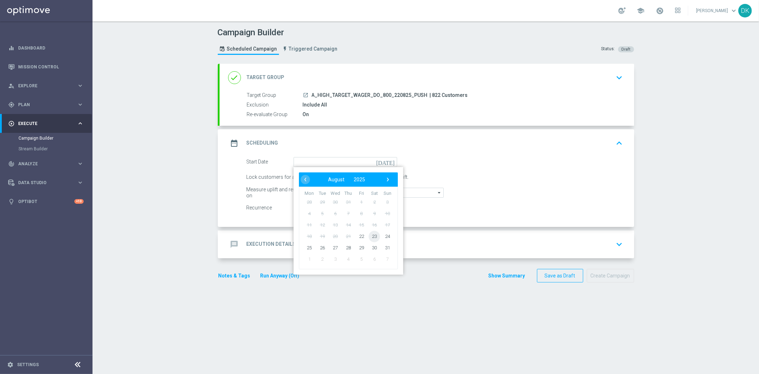
click at [369, 236] on span "23" at bounding box center [374, 235] width 11 height 11
type input "[DATE]"
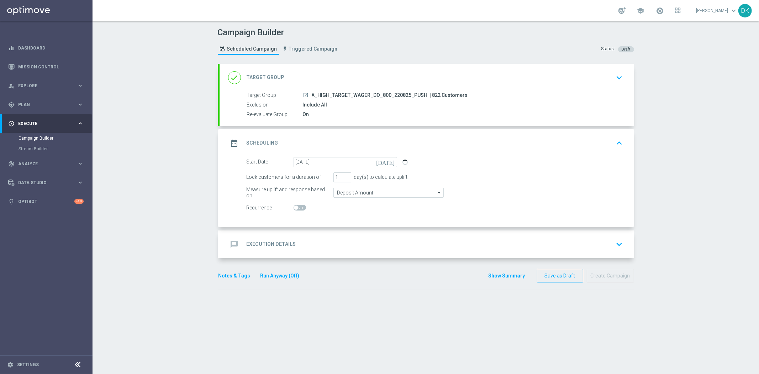
click at [361, 246] on div "message Execution Details keyboard_arrow_down" at bounding box center [426, 244] width 397 height 14
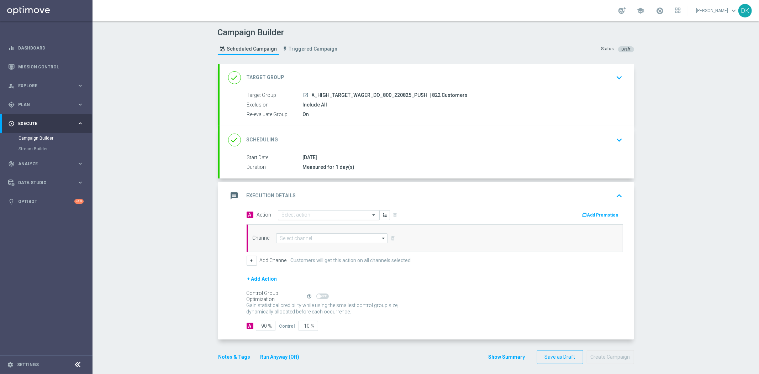
click at [289, 216] on input "text" at bounding box center [321, 215] width 79 height 6
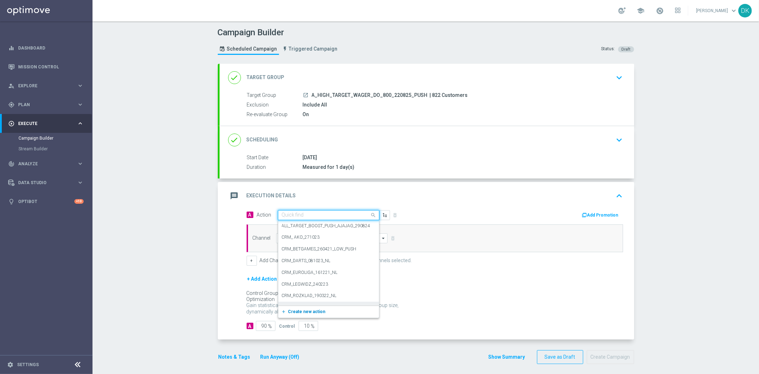
click at [297, 307] on button "add_new Create new action" at bounding box center [327, 311] width 98 height 8
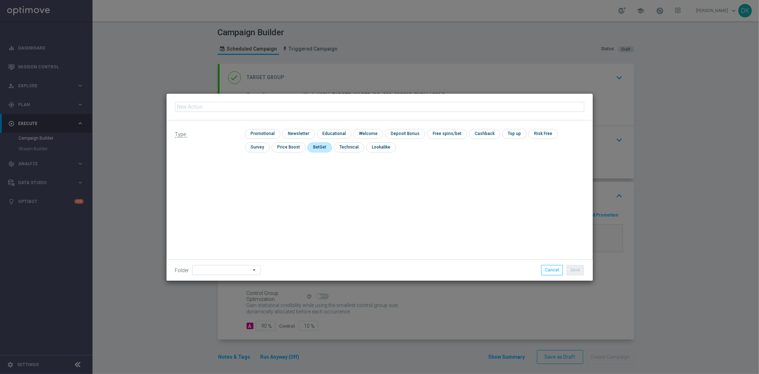
type input "A_HIGH_TARGET_WAGER_DO_800_220825_PUSH"
click at [263, 133] on input "checkbox" at bounding box center [262, 134] width 34 height 10
checkbox input "true"
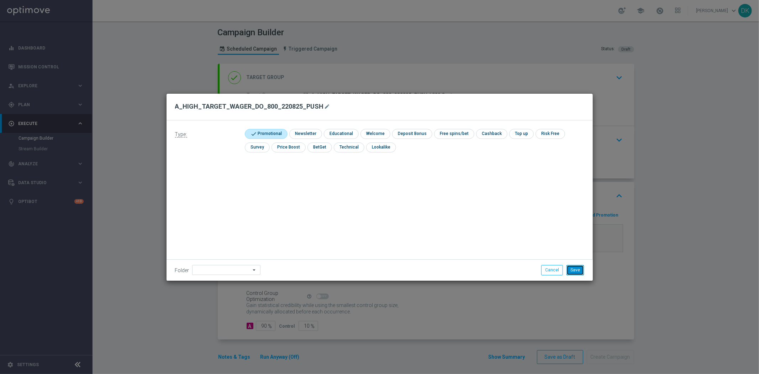
click at [576, 267] on button "Save" at bounding box center [574, 270] width 17 height 10
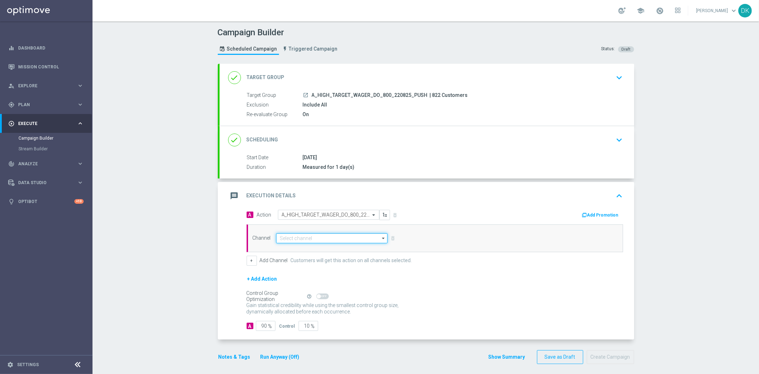
click at [311, 241] on input at bounding box center [332, 238] width 112 height 10
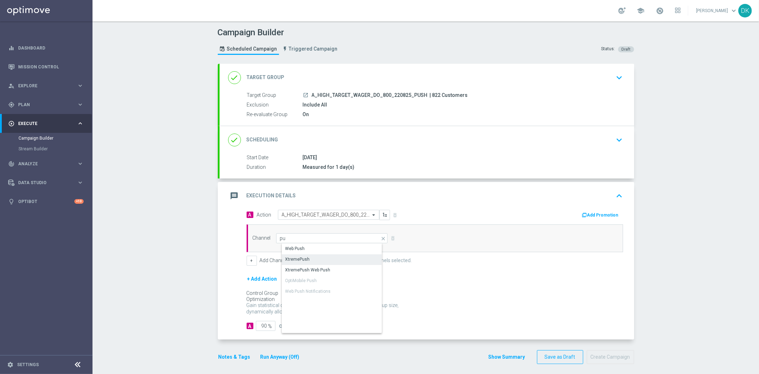
click at [313, 258] on div "XtremePush" at bounding box center [338, 259] width 112 height 10
type input "XtremePush"
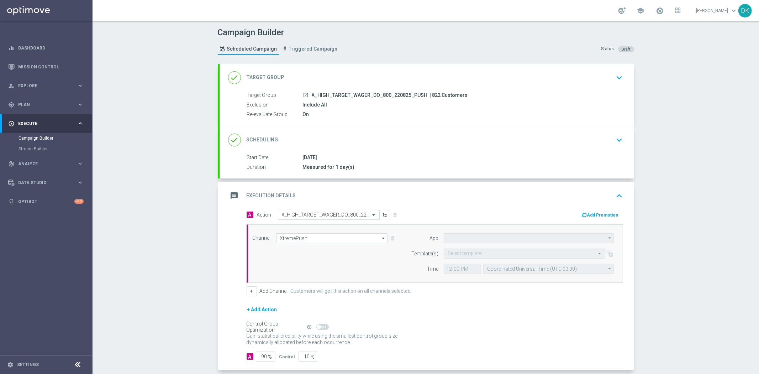
type input "STS_PL"
click at [463, 258] on form "Template(s) Select template Time 12:00 Coordinated Universal Time (UTC 00:00) C…" at bounding box center [510, 260] width 206 height 25
click at [465, 255] on input "text" at bounding box center [517, 254] width 139 height 6
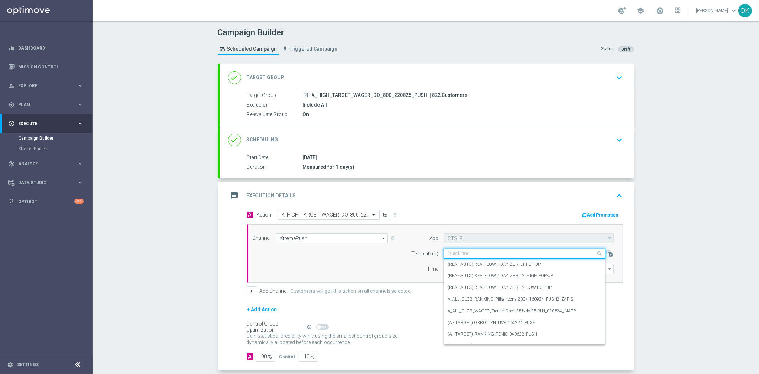
paste input "A_HIGH_TARGET_WAGER_DO_800_220825_PUSH"
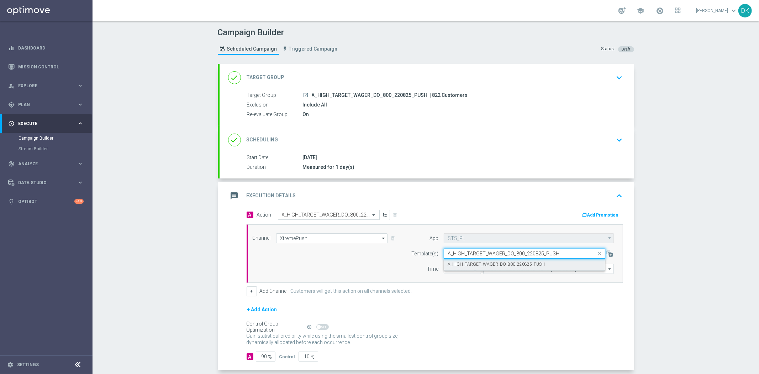
click at [467, 267] on div "A_HIGH_TARGET_WAGER_DO_800_220825_PUSH" at bounding box center [525, 264] width 154 height 12
type input "A_HIGH_TARGET_WAGER_DO_800_220825_PUSH"
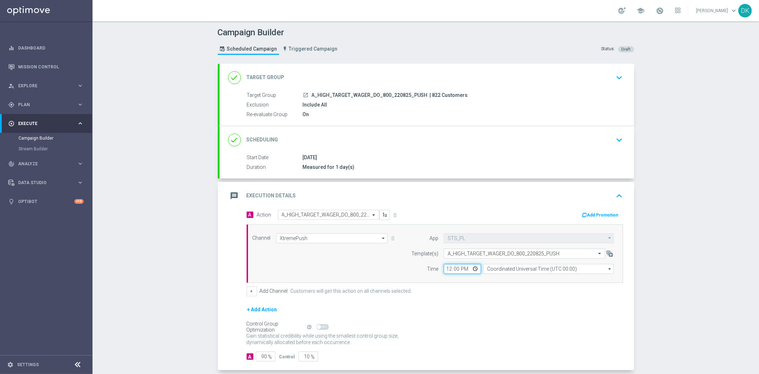
click at [444, 272] on input "12:00" at bounding box center [462, 269] width 37 height 10
click at [445, 268] on input "12:00" at bounding box center [462, 269] width 37 height 10
type input "14:30"
click at [529, 269] on input "Coordinated Universal Time (UTC 00:00)" at bounding box center [548, 269] width 131 height 10
click at [528, 278] on div "Central European Time ([GEOGRAPHIC_DATA]) (UTC +02:00)" at bounding box center [551, 279] width 116 height 6
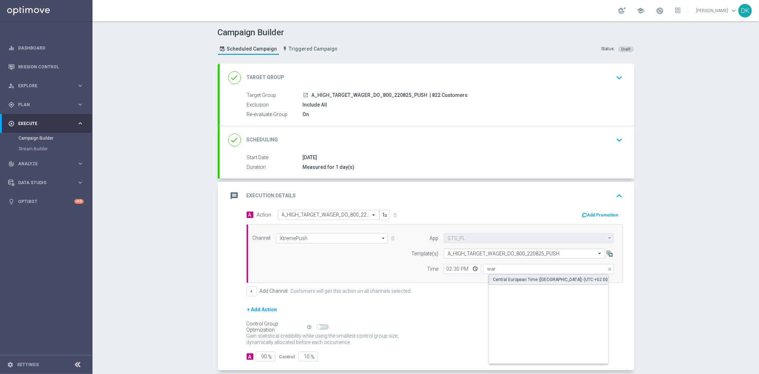
type input "Central European Time ([GEOGRAPHIC_DATA]) (UTC +02:00)"
click at [514, 306] on div "+ Add Action" at bounding box center [435, 314] width 376 height 18
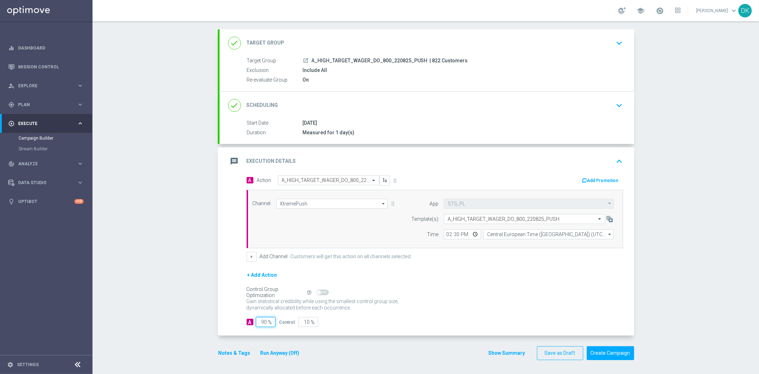
drag, startPoint x: 262, startPoint y: 326, endPoint x: 287, endPoint y: 326, distance: 25.3
click at [282, 326] on div "A 90 % Control 10 %" at bounding box center [435, 322] width 376 height 10
type input "98"
type input "2"
type input "98"
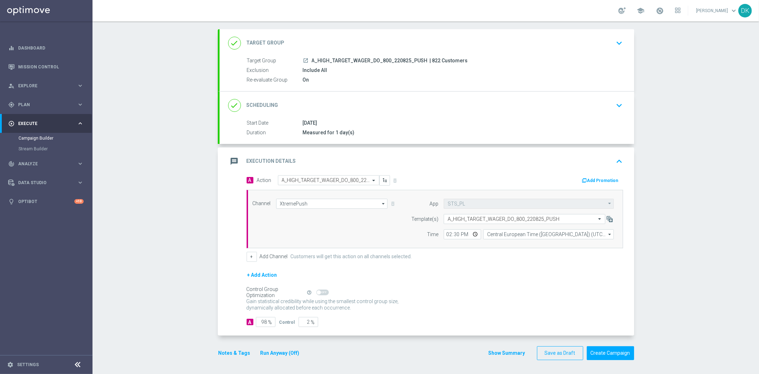
click at [444, 310] on div "Gain statistical credibility while using the smallest control group size, dynam…" at bounding box center [435, 304] width 376 height 17
click at [600, 350] on button "Create Campaign" at bounding box center [610, 353] width 47 height 14
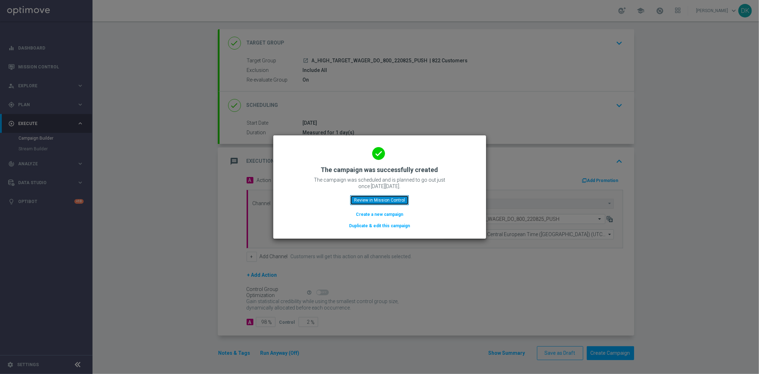
click at [355, 195] on button "Review in Mission Control" at bounding box center [379, 200] width 59 height 10
